Goal: Task Accomplishment & Management: Manage account settings

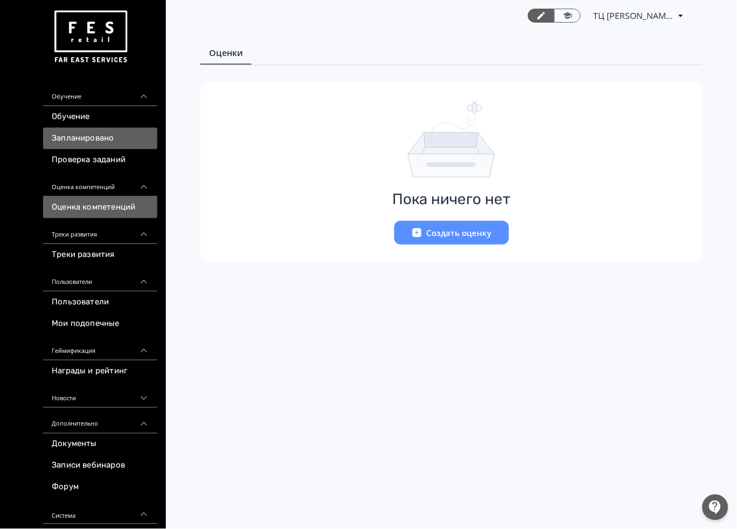
click at [99, 142] on link "Запланировано" at bounding box center [100, 139] width 114 height 22
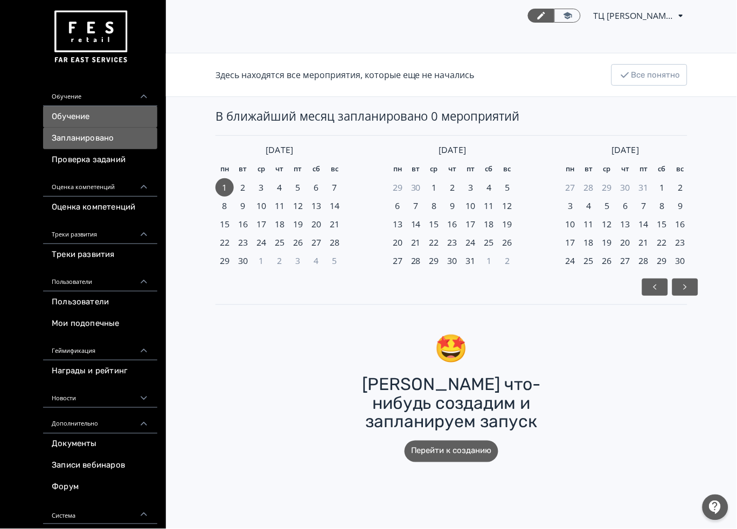
click at [94, 122] on link "Обучение" at bounding box center [100, 117] width 114 height 22
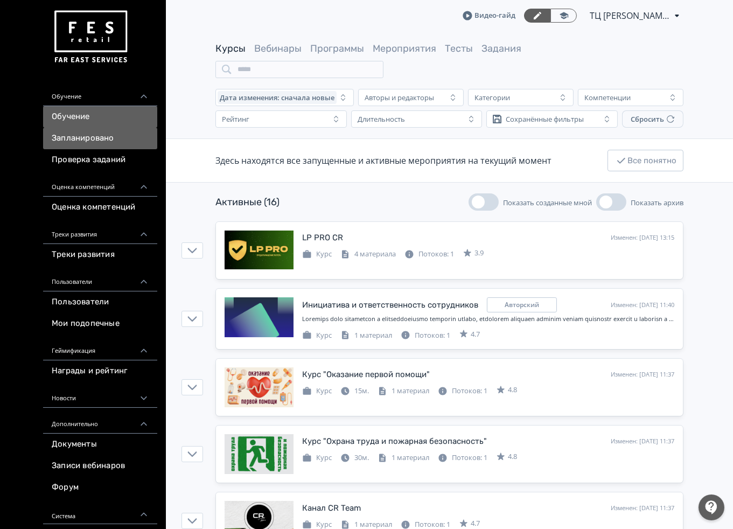
click at [128, 137] on link "Запланировано" at bounding box center [100, 139] width 114 height 22
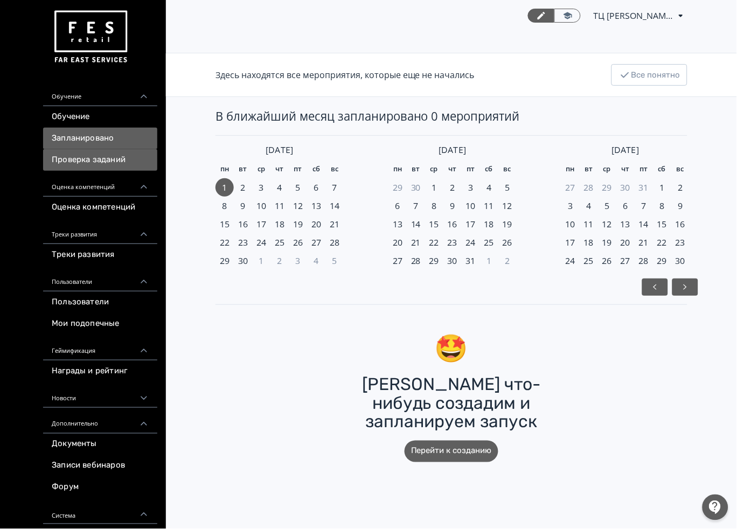
click at [116, 163] on link "Проверка заданий" at bounding box center [100, 160] width 114 height 22
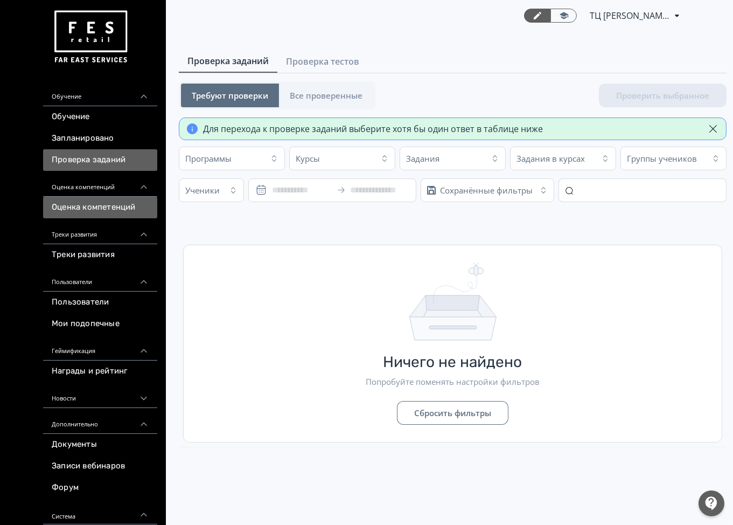
click at [109, 206] on link "Оценка компетенций" at bounding box center [100, 208] width 114 height 22
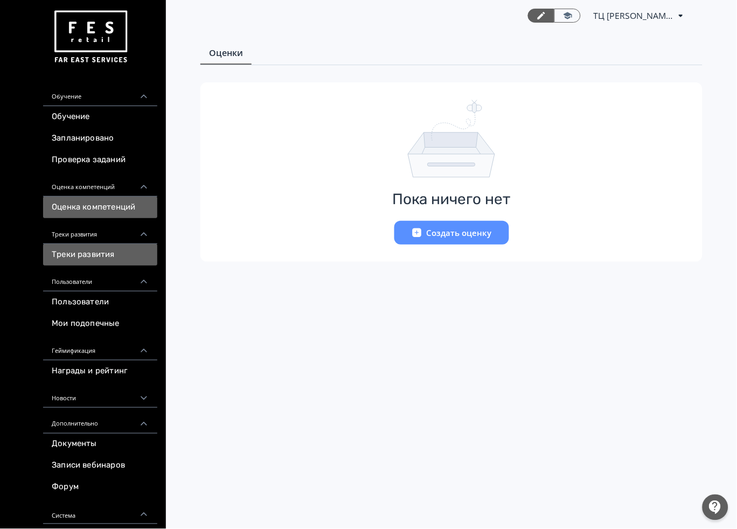
click at [127, 250] on link "Треки развития" at bounding box center [100, 255] width 114 height 22
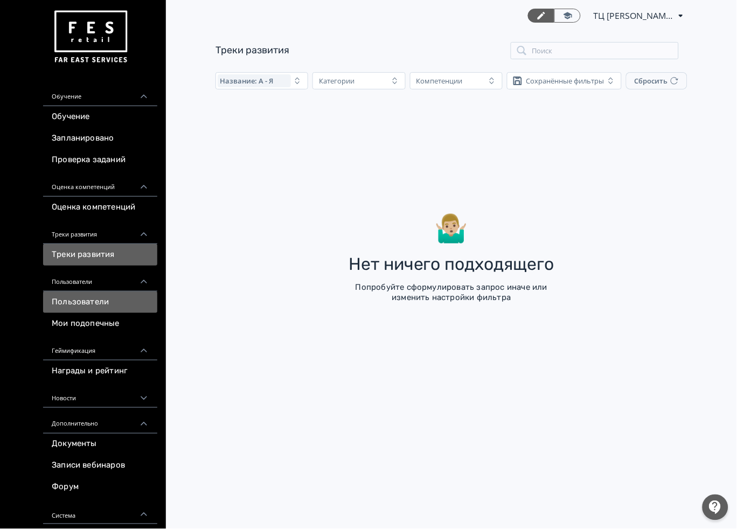
click at [108, 301] on link "Пользователи" at bounding box center [100, 302] width 114 height 22
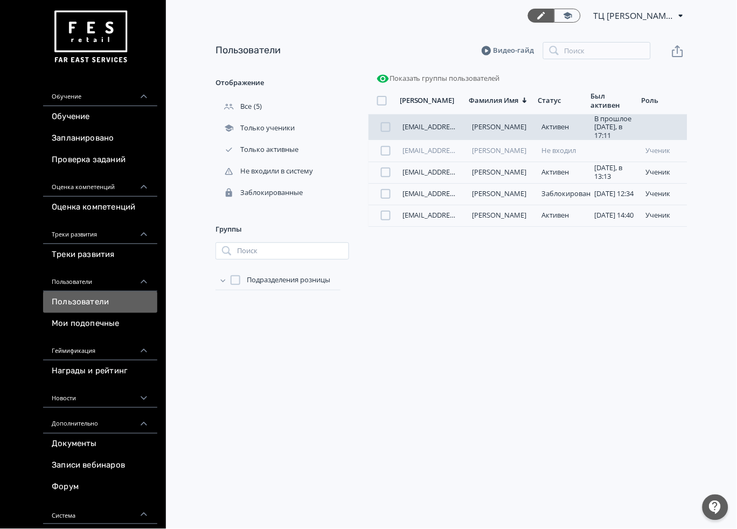
click at [450, 129] on link "[EMAIL_ADDRESS][DOMAIN_NAME]" at bounding box center [459, 127] width 114 height 10
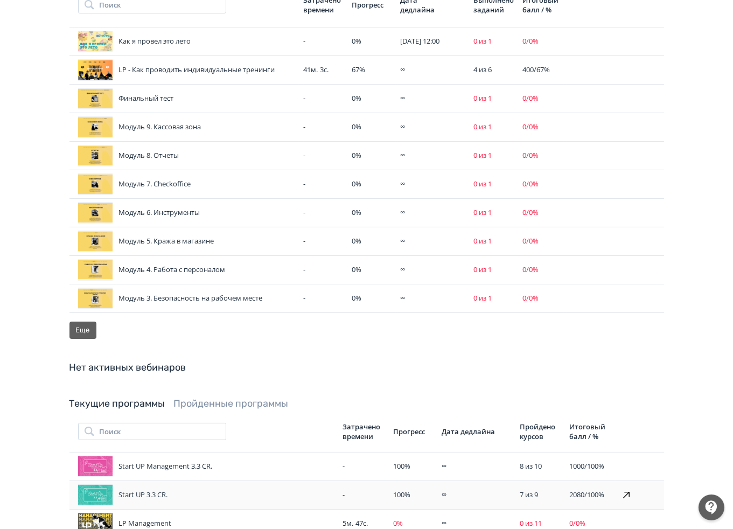
scroll to position [319, 0]
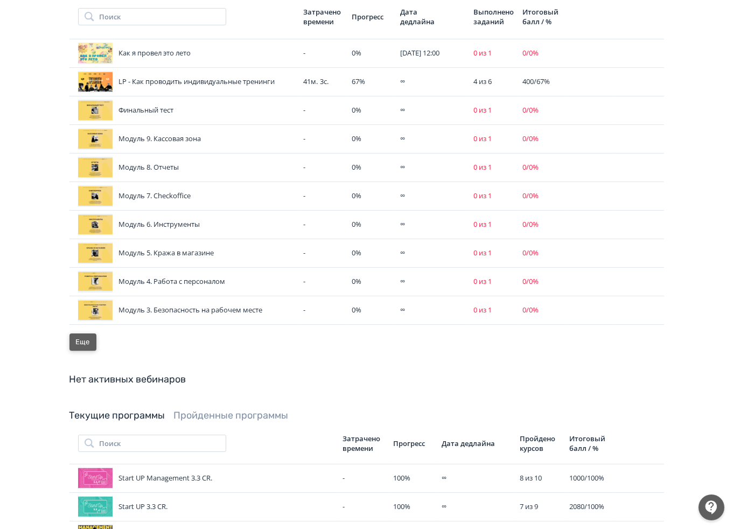
click at [83, 347] on button "Еще" at bounding box center [82, 341] width 27 height 17
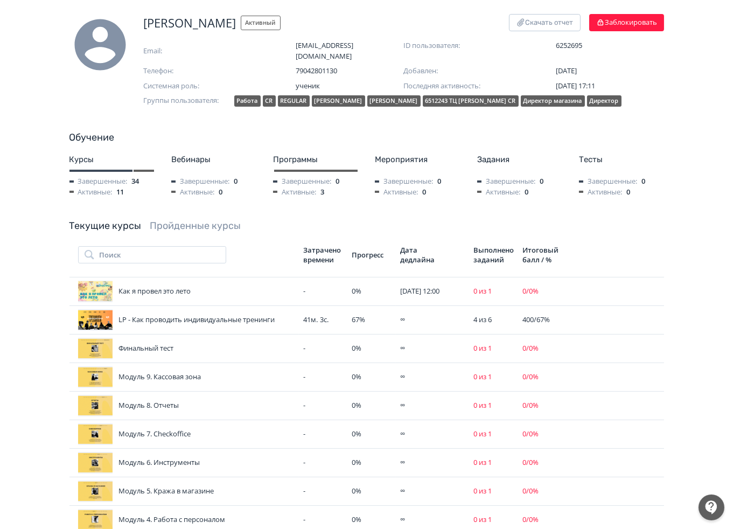
scroll to position [80, 0]
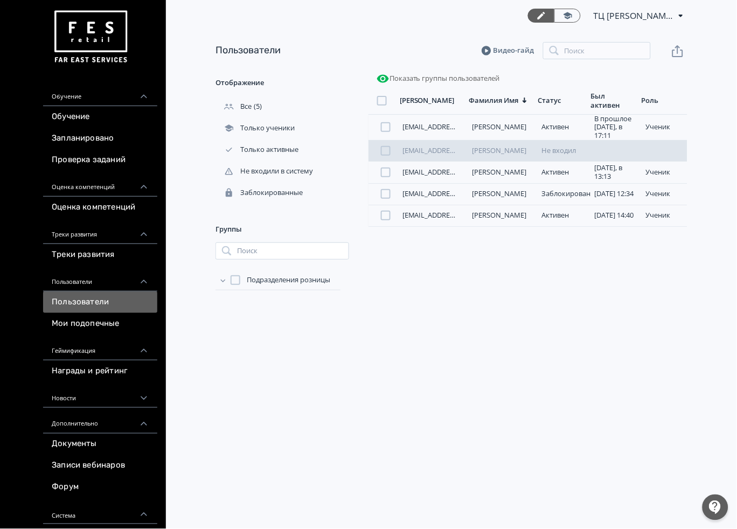
click at [432, 153] on link "[EMAIL_ADDRESS][DOMAIN_NAME]" at bounding box center [459, 150] width 114 height 10
click at [526, 149] on link "[PERSON_NAME]" at bounding box center [499, 150] width 54 height 10
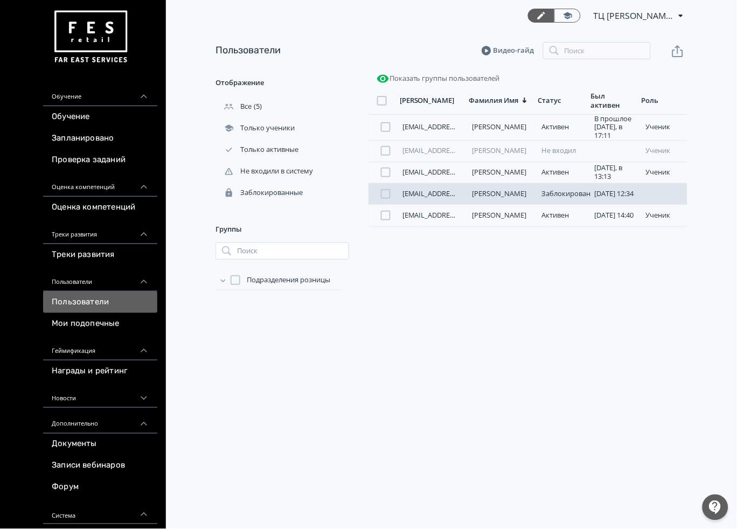
click at [436, 192] on link "[EMAIL_ADDRESS][DOMAIN_NAME]" at bounding box center [459, 194] width 114 height 10
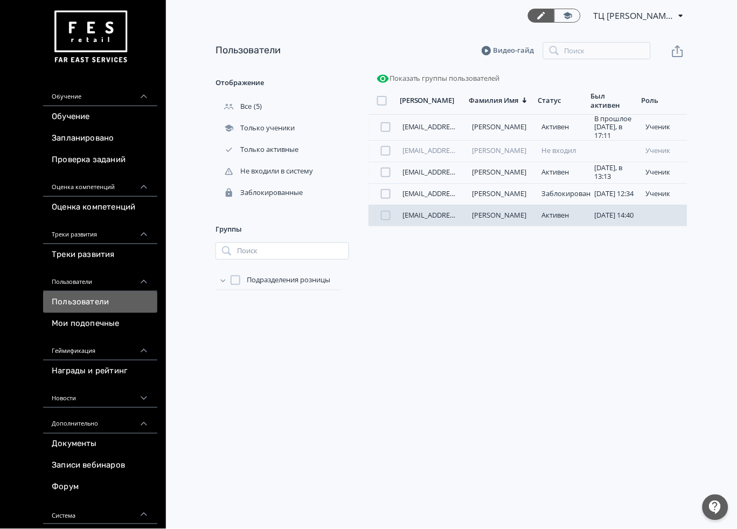
click at [435, 215] on link "[EMAIL_ADDRESS][DOMAIN_NAME]" at bounding box center [459, 215] width 114 height 10
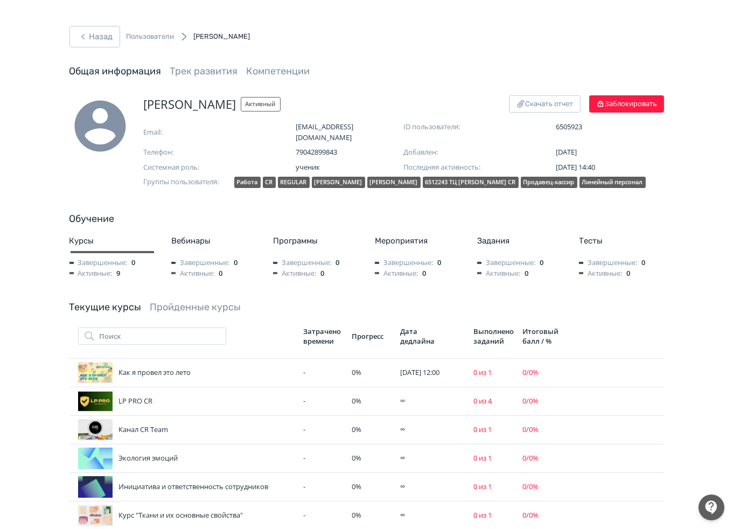
scroll to position [239, 0]
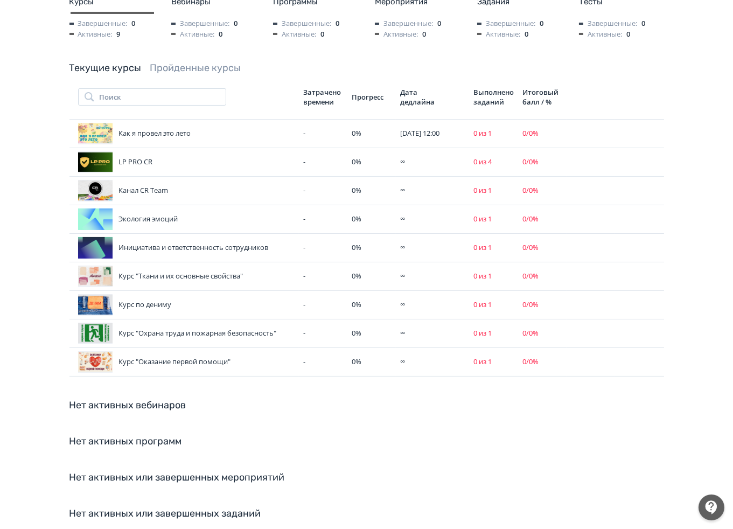
click at [237, 74] on link "Пройденные курсы" at bounding box center [195, 68] width 91 height 12
click at [234, 72] on link "Пройденные курсы" at bounding box center [195, 68] width 91 height 12
click at [234, 74] on link "Пройденные курсы" at bounding box center [195, 68] width 91 height 12
click at [234, 70] on link "Пройденные курсы" at bounding box center [195, 68] width 91 height 12
click at [83, 68] on link "Текущие курсы" at bounding box center [105, 68] width 72 height 12
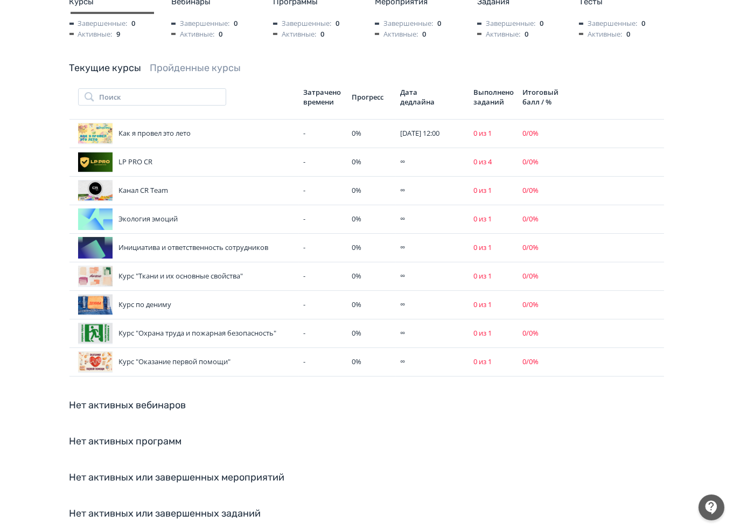
click at [192, 66] on link "Пройденные курсы" at bounding box center [195, 68] width 91 height 12
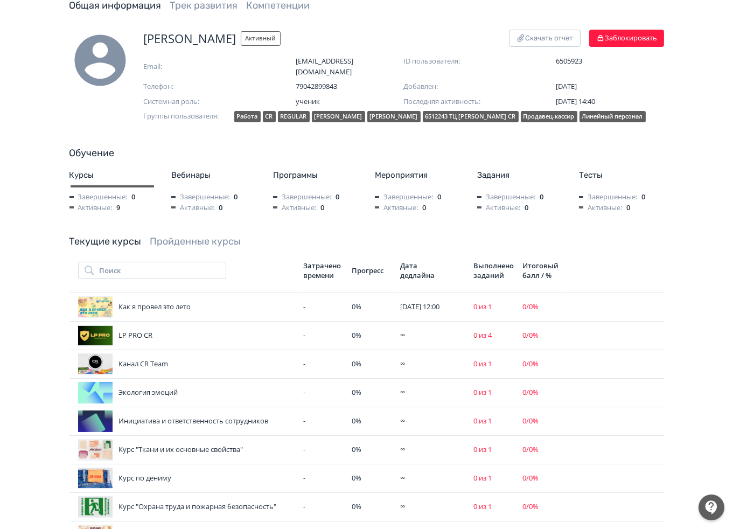
scroll to position [60, 0]
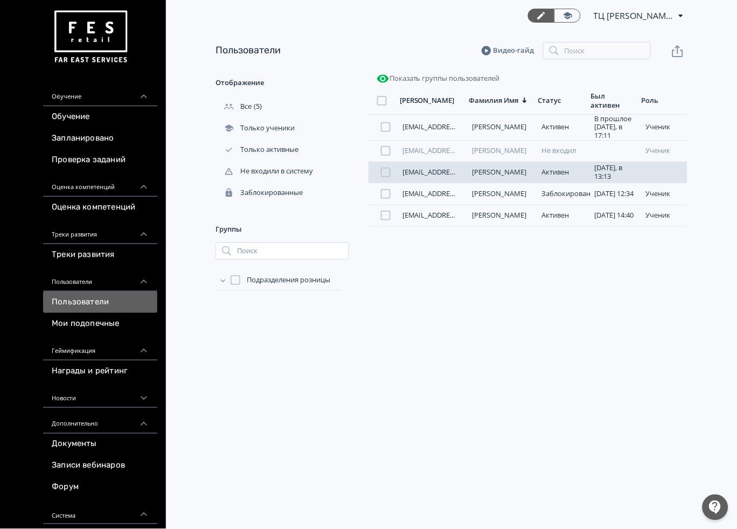
click at [434, 174] on link "[EMAIL_ADDRESS][DOMAIN_NAME]" at bounding box center [459, 172] width 114 height 10
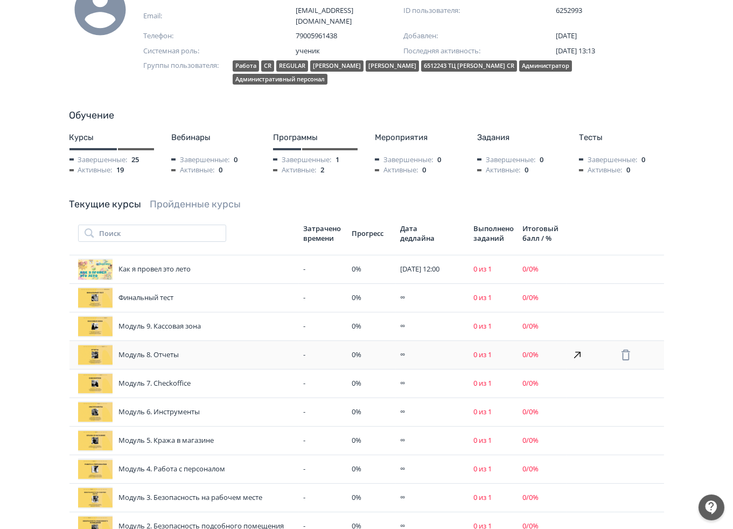
scroll to position [239, 0]
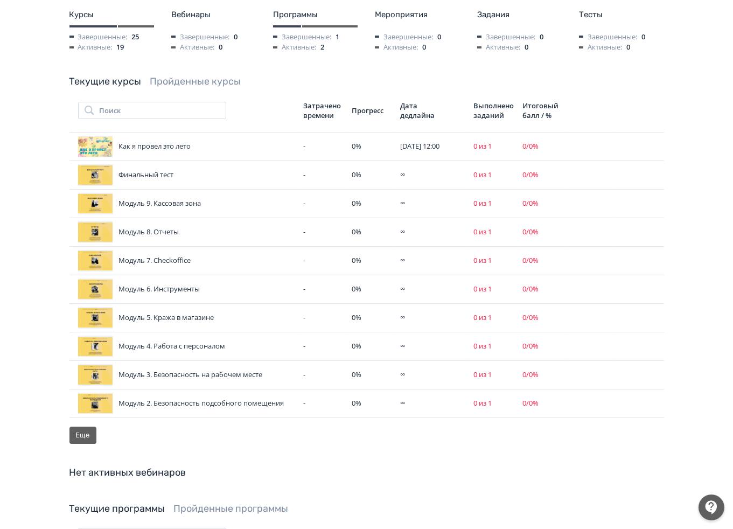
click at [206, 75] on link "Пройденные курсы" at bounding box center [195, 81] width 91 height 12
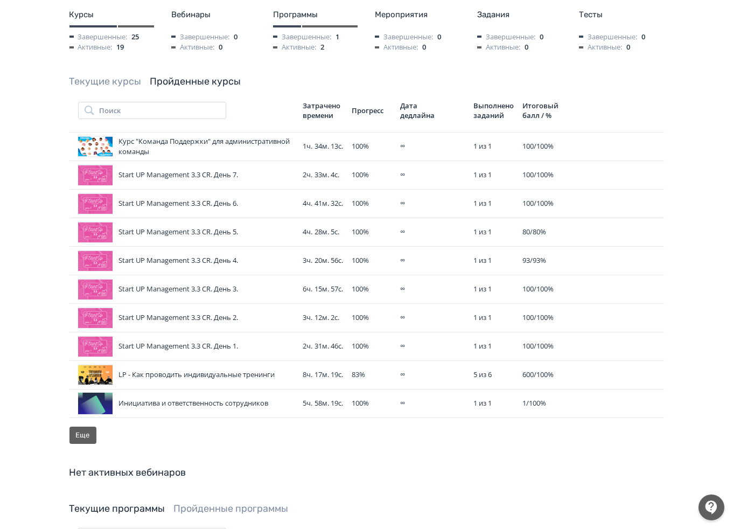
click at [96, 75] on link "Текущие курсы" at bounding box center [105, 81] width 72 height 12
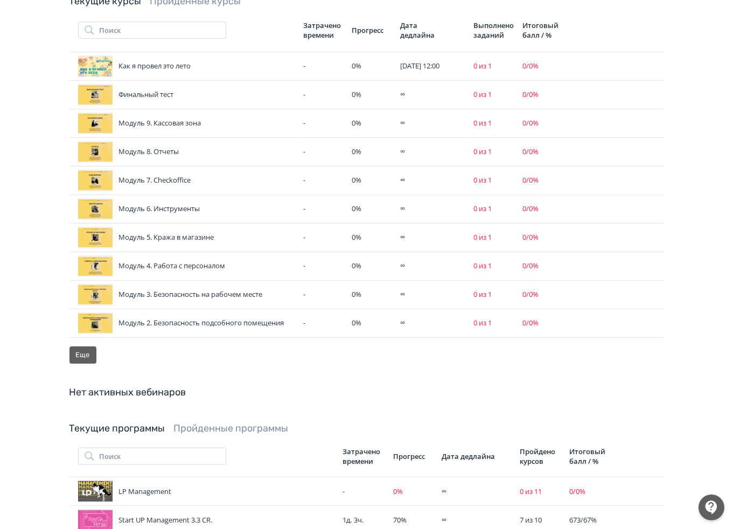
scroll to position [419, 0]
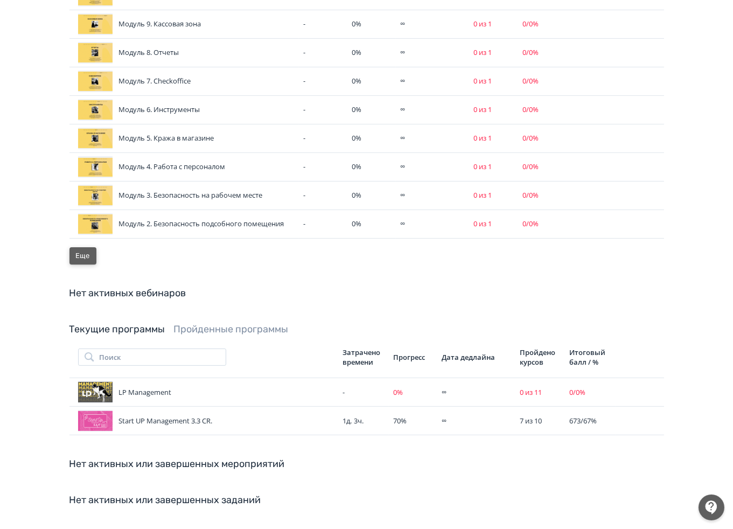
click at [80, 249] on button "Еще" at bounding box center [82, 255] width 27 height 17
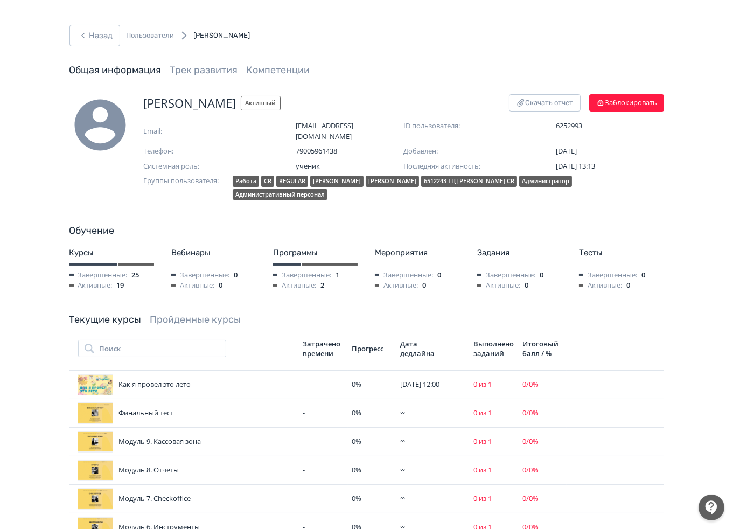
scroll to position [0, 0]
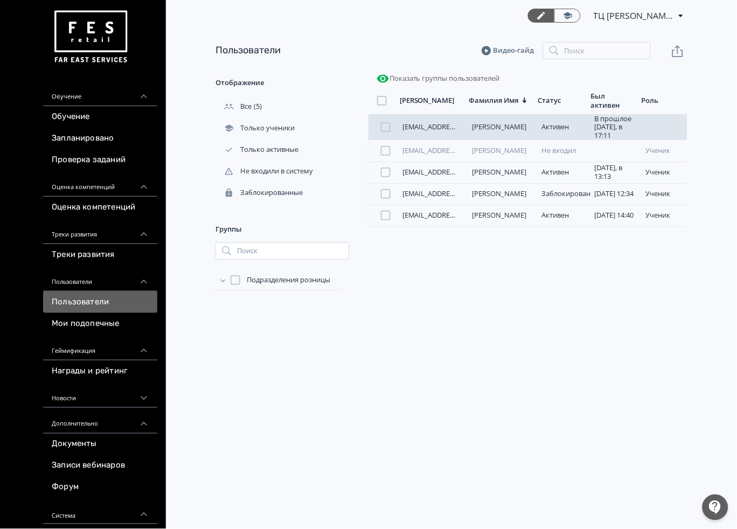
click at [444, 127] on link "[EMAIL_ADDRESS][DOMAIN_NAME]" at bounding box center [459, 127] width 114 height 10
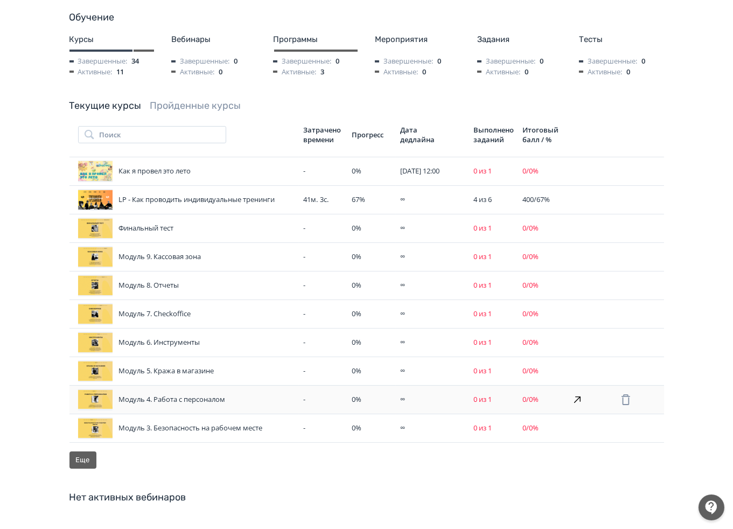
scroll to position [299, 0]
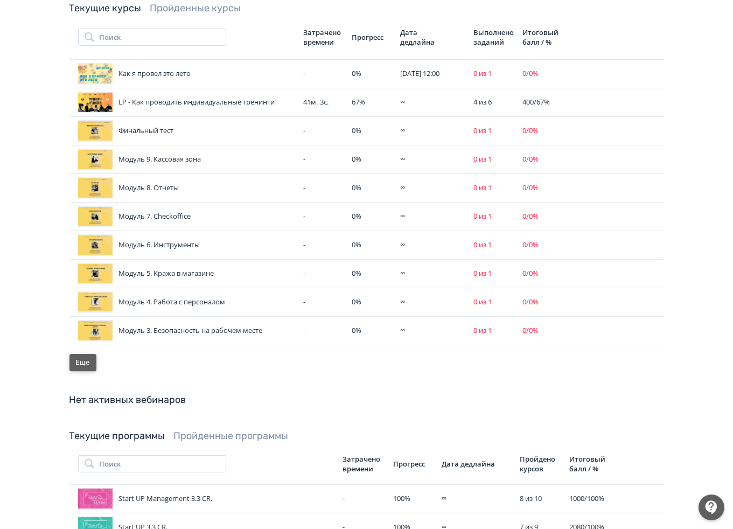
click at [82, 357] on button "Еще" at bounding box center [82, 362] width 27 height 17
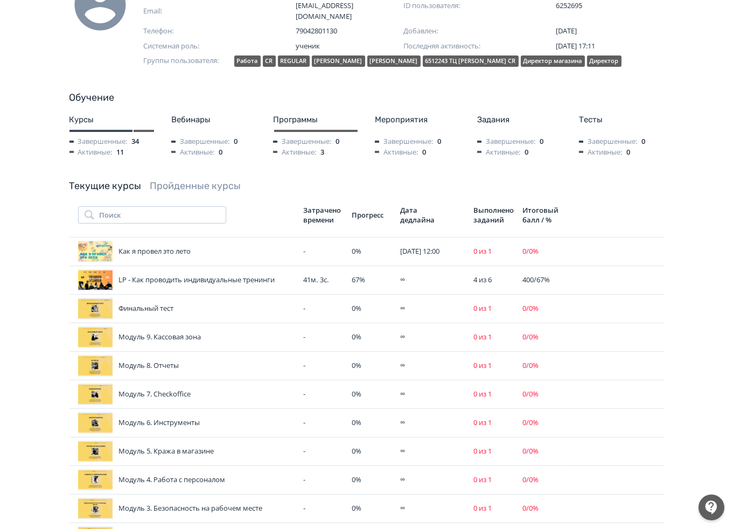
scroll to position [60, 0]
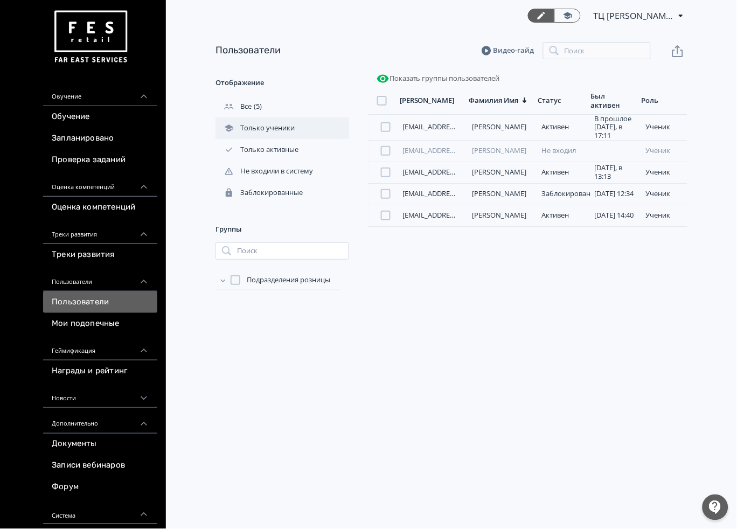
click at [281, 134] on div "Только ученики" at bounding box center [282, 128] width 134 height 22
click at [108, 327] on link "Мои подопечные" at bounding box center [100, 324] width 114 height 22
